Goal: Transaction & Acquisition: Purchase product/service

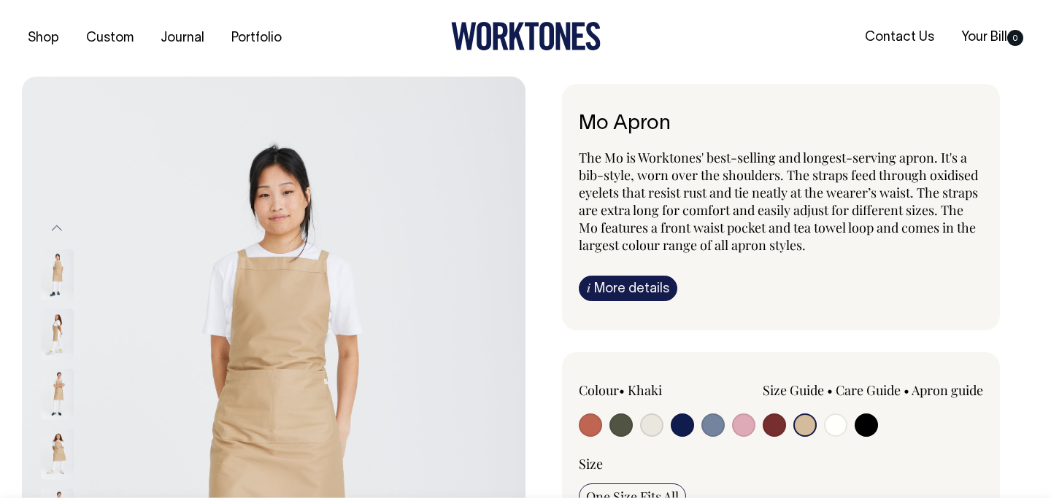
click at [616, 425] on input "radio" at bounding box center [620, 425] width 23 height 23
radio input "true"
select select "Olive"
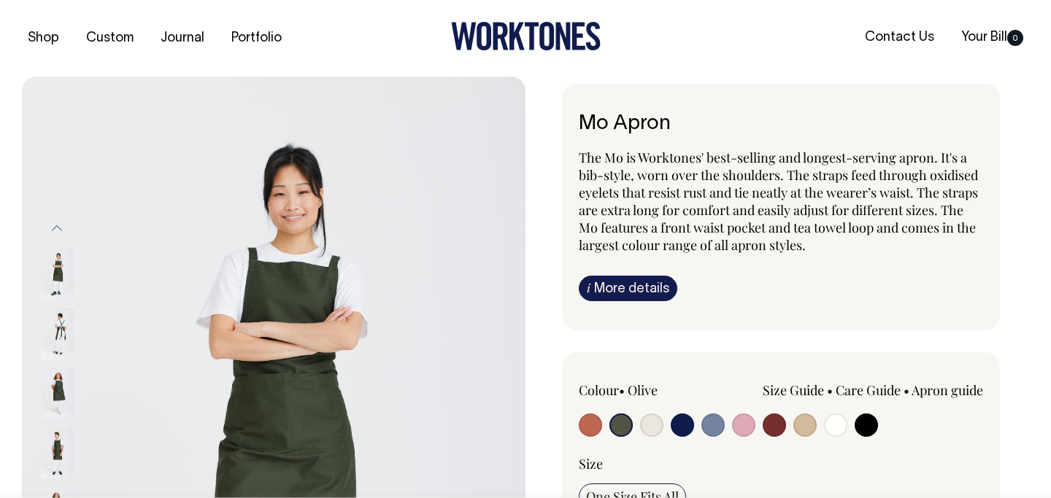
click at [648, 424] on input "radio" at bounding box center [651, 425] width 23 height 23
radio input "true"
select select "Natural"
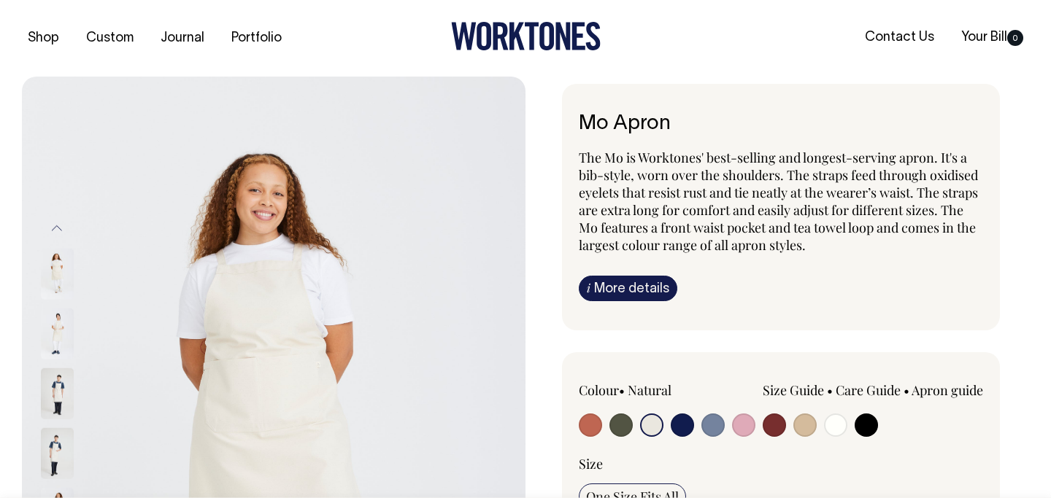
click at [684, 422] on input "radio" at bounding box center [681, 425] width 23 height 23
radio input "true"
select select "Dark Navy"
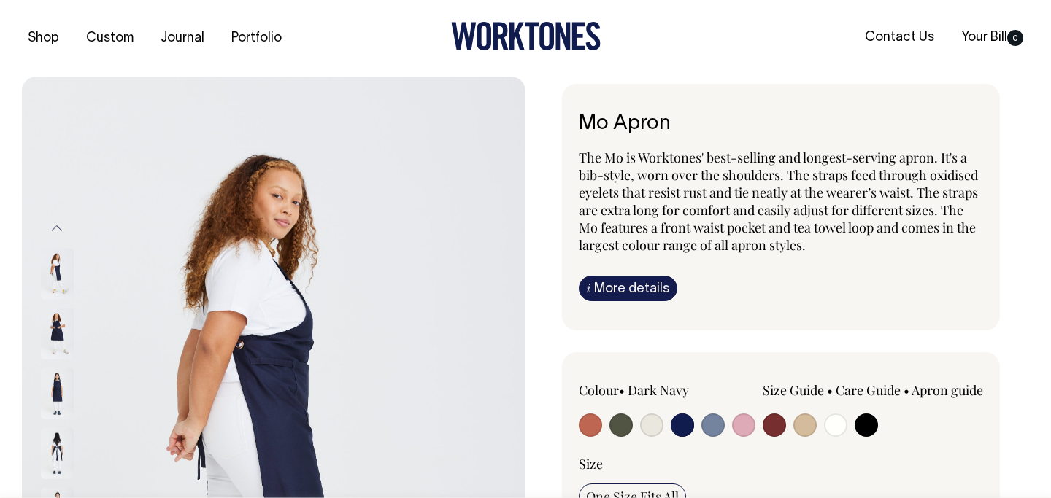
click at [715, 425] on input "radio" at bounding box center [712, 425] width 23 height 23
radio input "true"
select select "Blue/Grey"
